Goal: Information Seeking & Learning: Learn about a topic

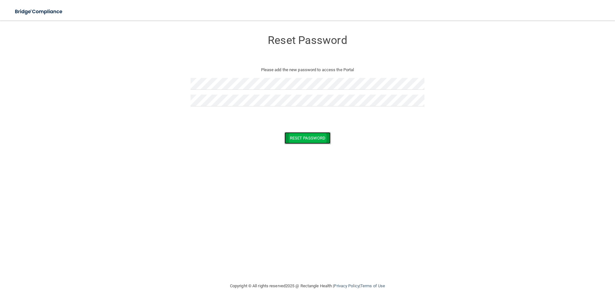
click at [300, 136] on button "Reset Password" at bounding box center [308, 138] width 46 height 12
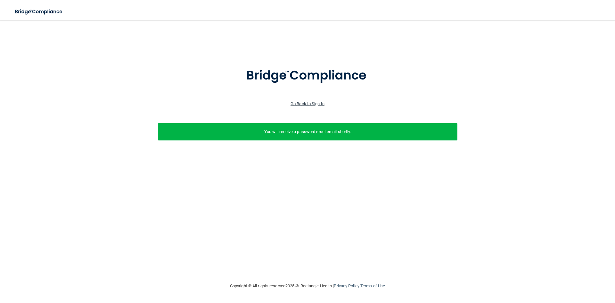
click at [317, 104] on link "Go Back to Sign In" at bounding box center [308, 103] width 34 height 5
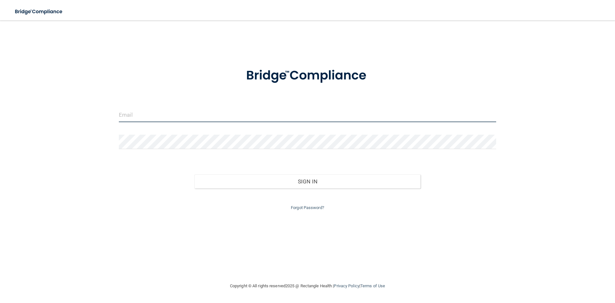
click at [211, 116] on input "email" at bounding box center [308, 115] width 378 height 14
type input "[PERSON_NAME][EMAIL_ADDRESS][PERSON_NAME][DOMAIN_NAME]"
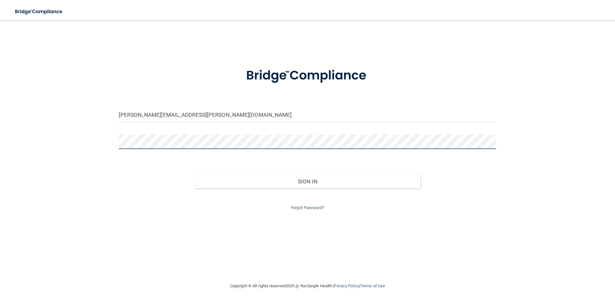
click at [195, 174] on button "Sign In" at bounding box center [308, 181] width 227 height 14
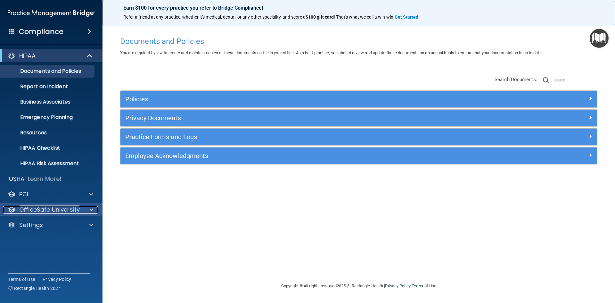
click at [33, 209] on p "OfficeSafe University" at bounding box center [49, 210] width 61 height 8
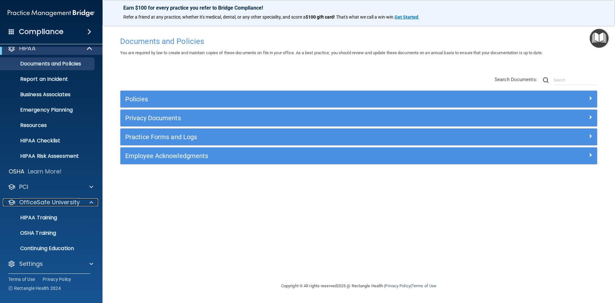
scroll to position [9, 0]
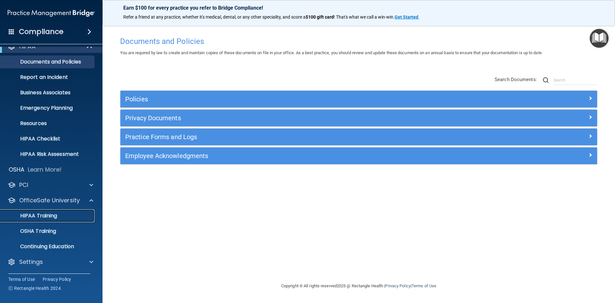
click at [35, 213] on p "HIPAA Training" at bounding box center [30, 215] width 53 height 6
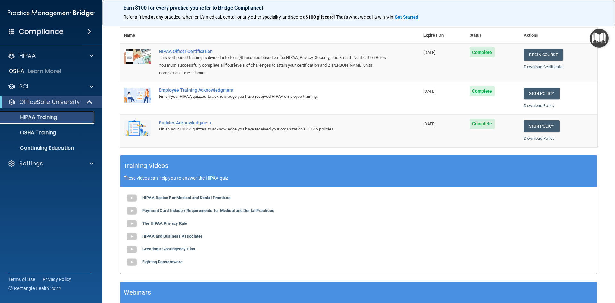
scroll to position [57, 0]
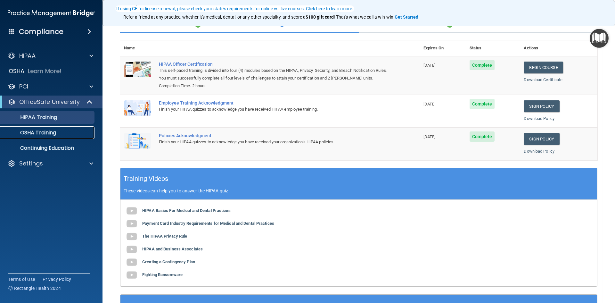
click at [47, 131] on p "OSHA Training" at bounding box center [30, 132] width 52 height 6
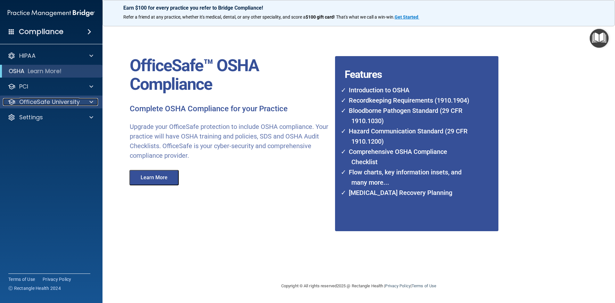
click at [48, 104] on p "OfficeSafe University" at bounding box center [49, 102] width 61 height 8
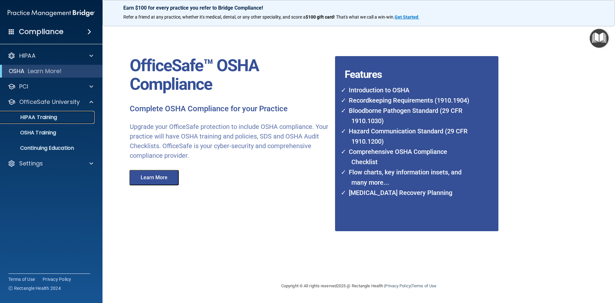
click at [43, 116] on p "HIPAA Training" at bounding box center [30, 117] width 53 height 6
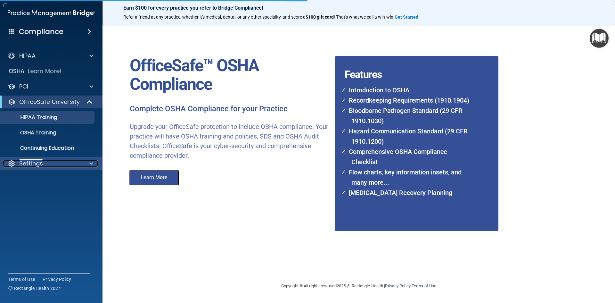
click at [34, 161] on p "Settings" at bounding box center [31, 164] width 24 height 8
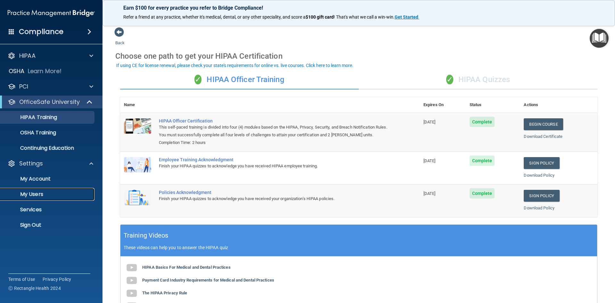
click at [36, 195] on p "My Users" at bounding box center [47, 194] width 87 height 6
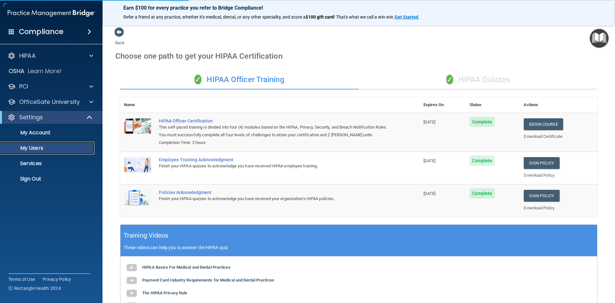
select select "20"
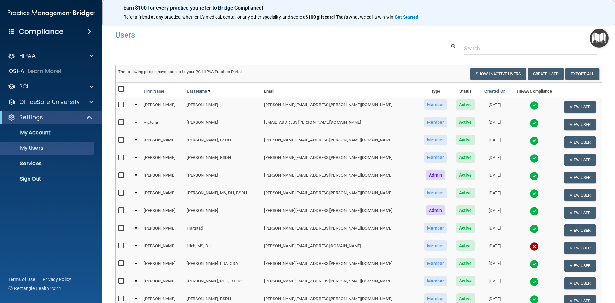
click at [137, 245] on div at bounding box center [136, 246] width 3 height 2
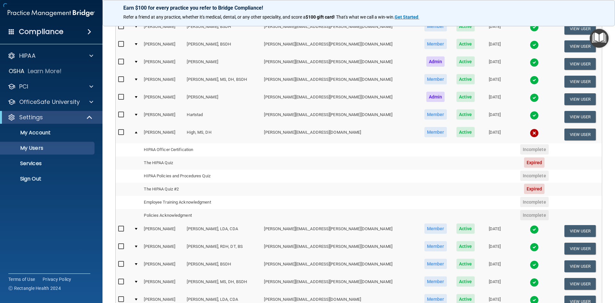
scroll to position [128, 0]
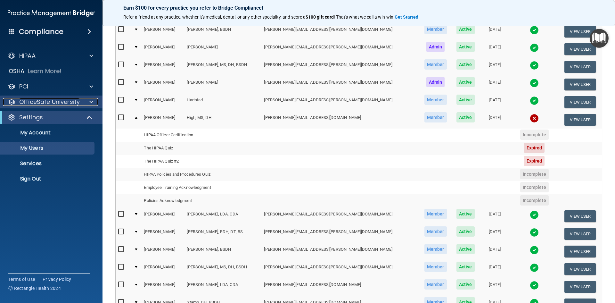
click at [34, 104] on p "OfficeSafe University" at bounding box center [49, 102] width 61 height 8
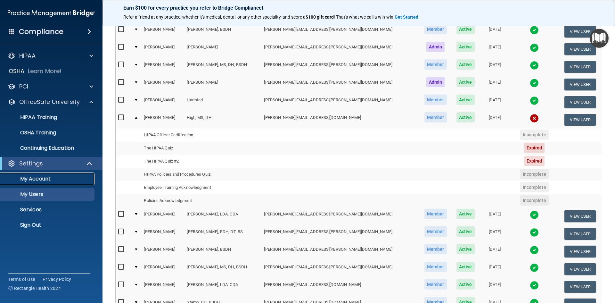
click at [51, 181] on p "My Account" at bounding box center [47, 179] width 87 height 6
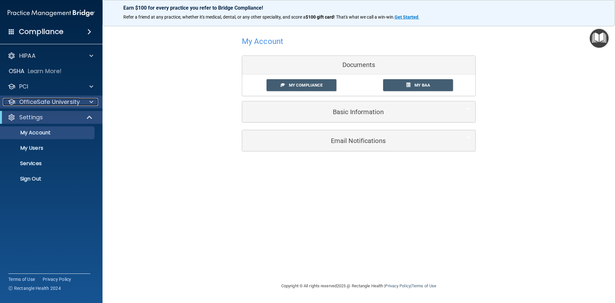
click at [54, 98] on p "OfficeSafe University" at bounding box center [49, 102] width 61 height 8
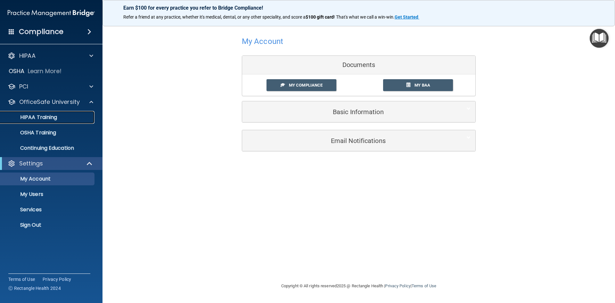
click at [44, 115] on p "HIPAA Training" at bounding box center [30, 117] width 53 height 6
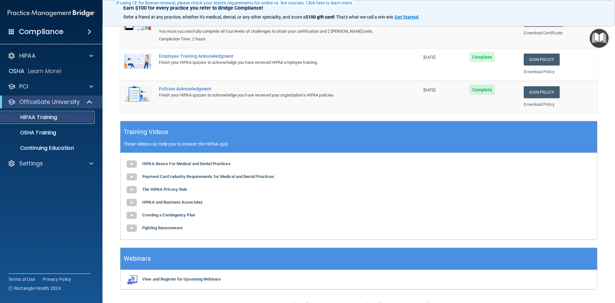
scroll to position [121, 0]
